Goal: Browse casually: Explore the website without a specific task or goal

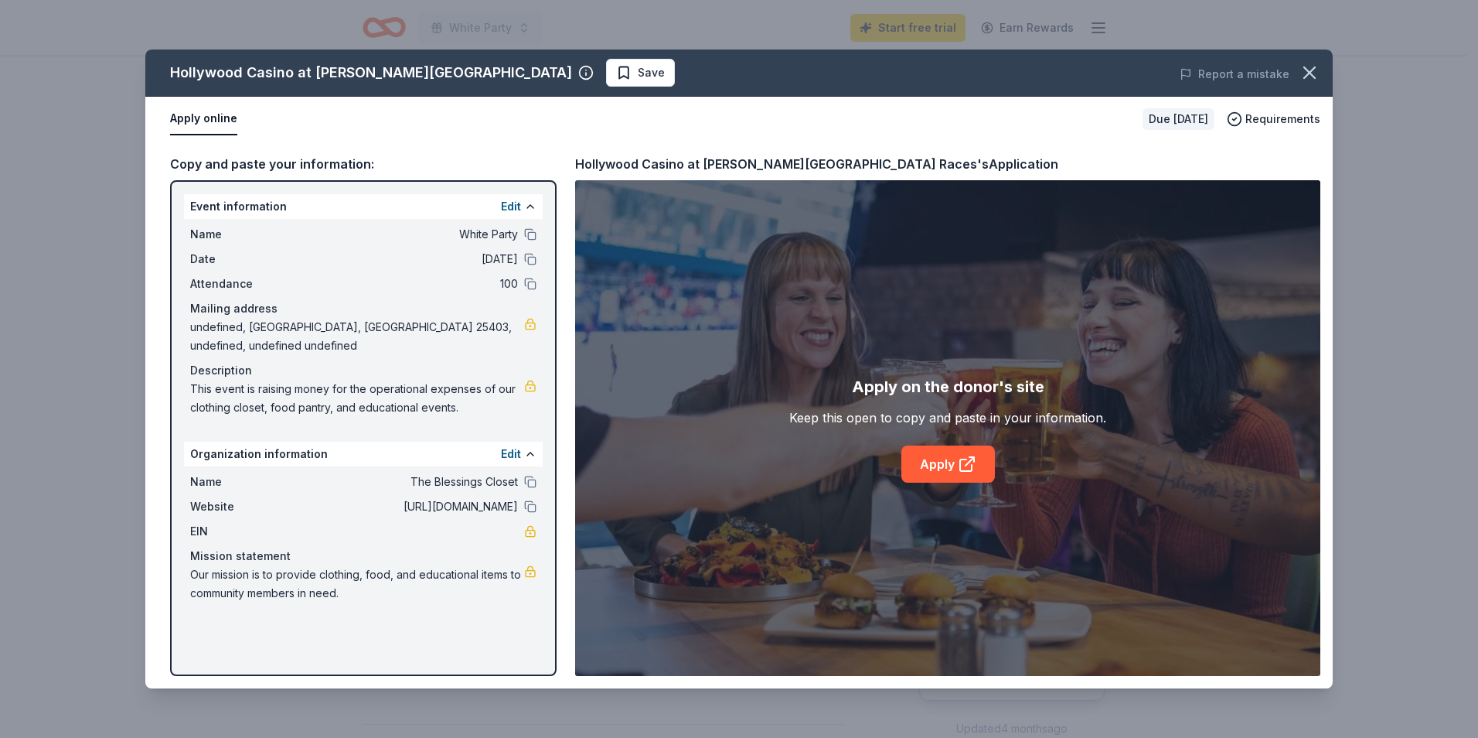
scroll to position [585, 0]
click at [950, 461] on link "Apply" at bounding box center [949, 463] width 94 height 37
click at [935, 474] on link "Apply" at bounding box center [949, 463] width 94 height 37
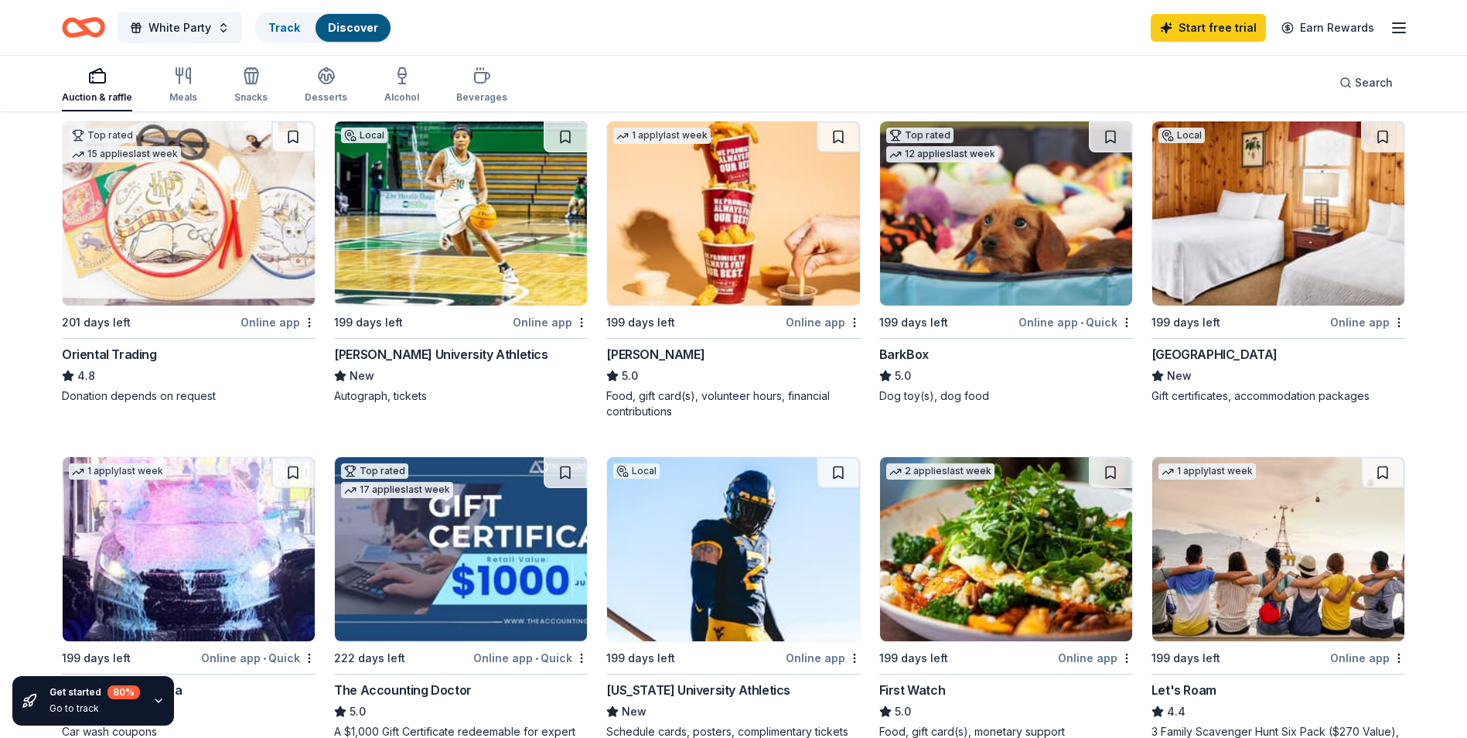
scroll to position [450, 0]
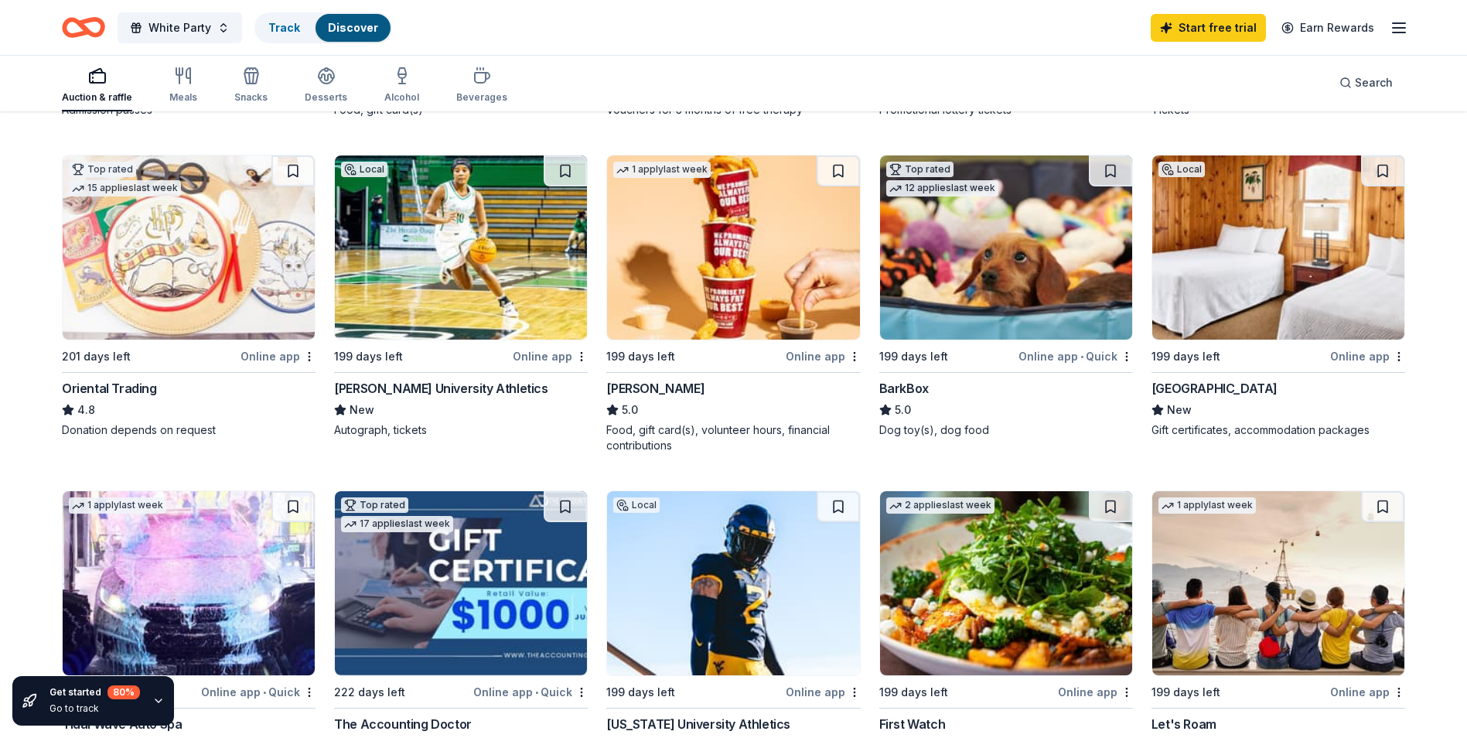
click at [1006, 292] on img at bounding box center [1006, 247] width 252 height 184
click at [1209, 309] on img at bounding box center [1278, 247] width 252 height 184
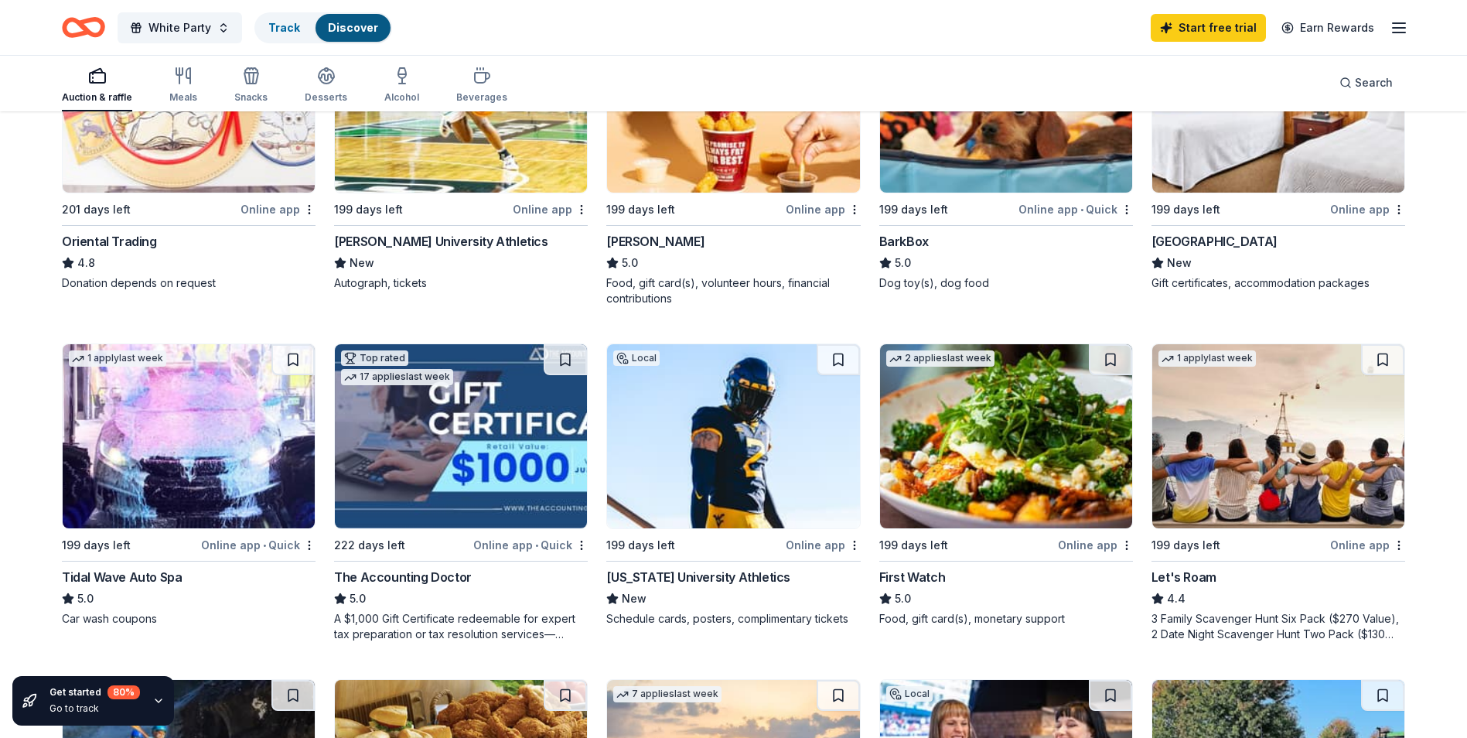
scroll to position [646, 0]
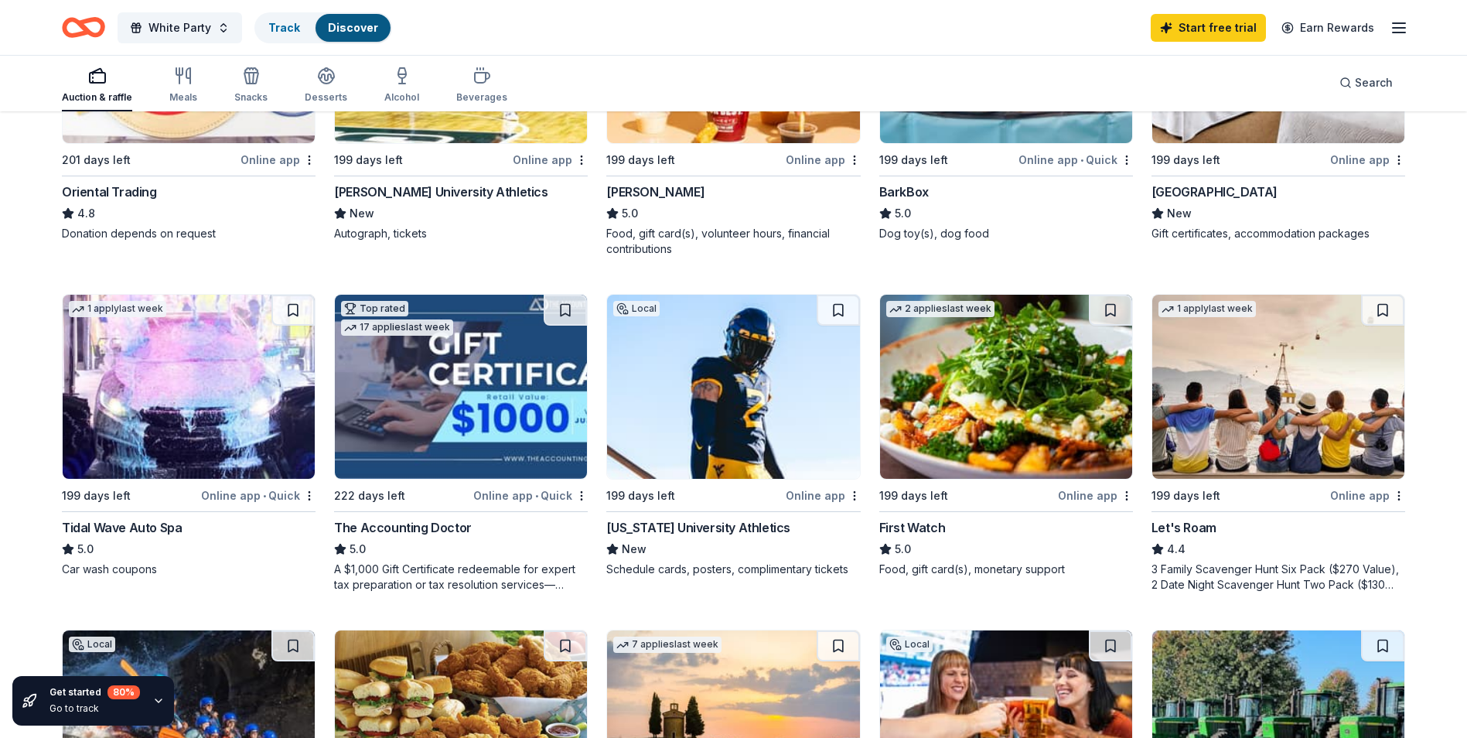
click at [472, 423] on img at bounding box center [461, 387] width 252 height 184
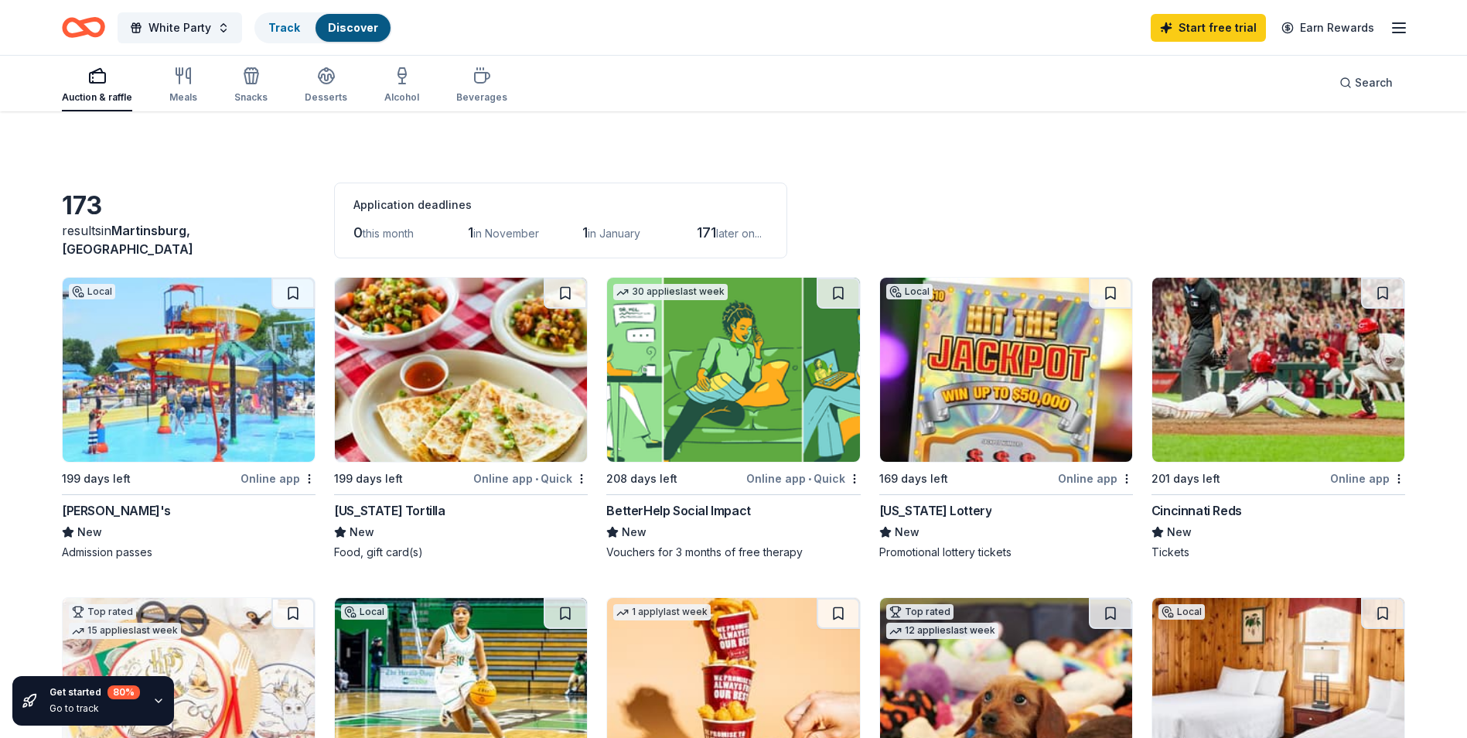
scroll to position [81, 0]
